Goal: Transaction & Acquisition: Purchase product/service

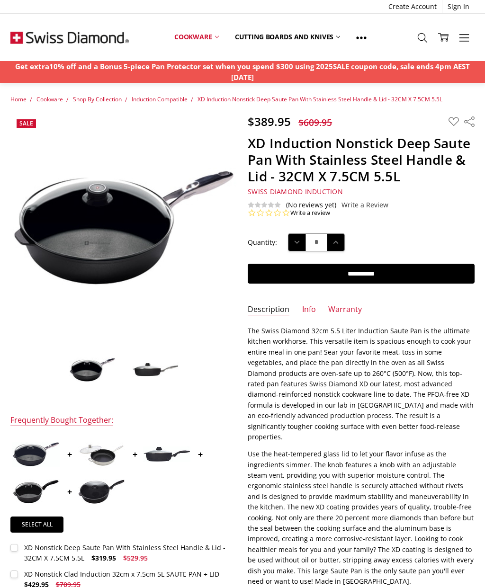
scroll to position [5, 0]
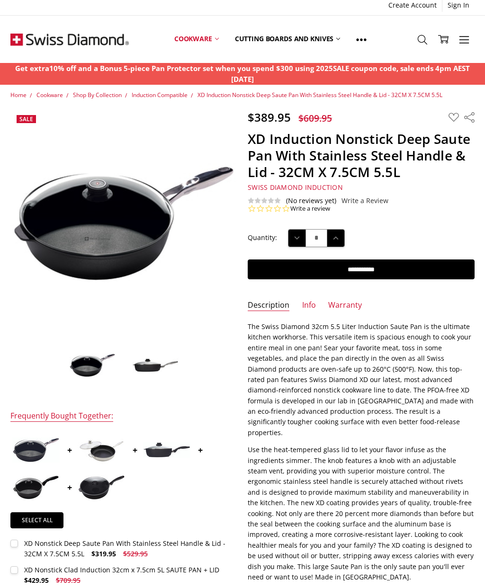
click at [184, 36] on link "Cookware" at bounding box center [196, 39] width 61 height 42
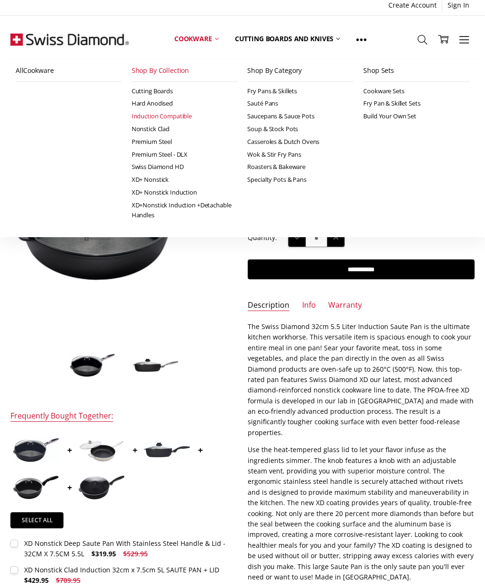
click at [253, 106] on link "Sauté Pans" at bounding box center [300, 103] width 106 height 13
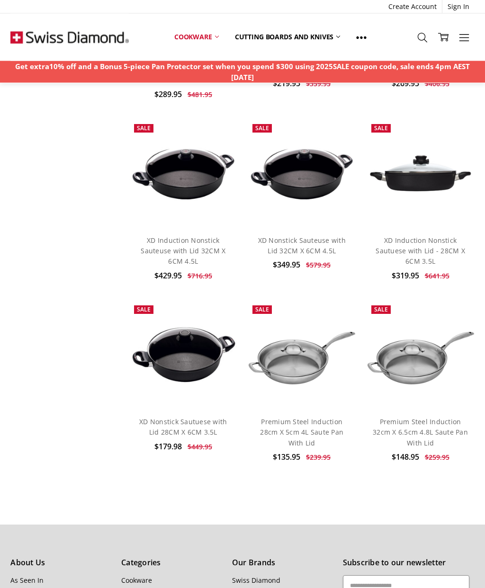
scroll to position [1725, 0]
click at [164, 238] on link "XD Induction Nonstick Sauteuse with Lid 32CM X 6CM 4.5L" at bounding box center [183, 251] width 85 height 30
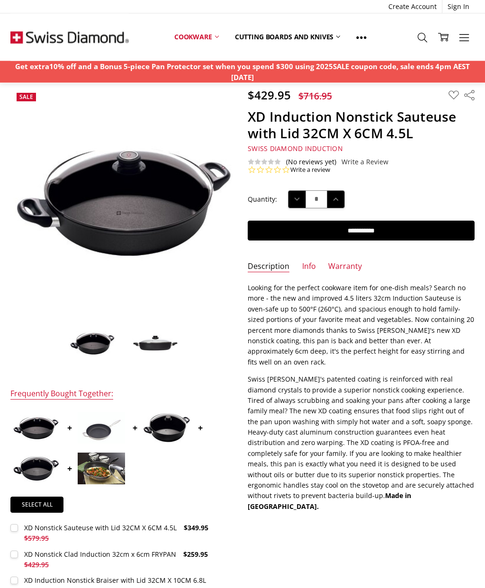
scroll to position [17, 0]
